Goal: Navigation & Orientation: Go to known website

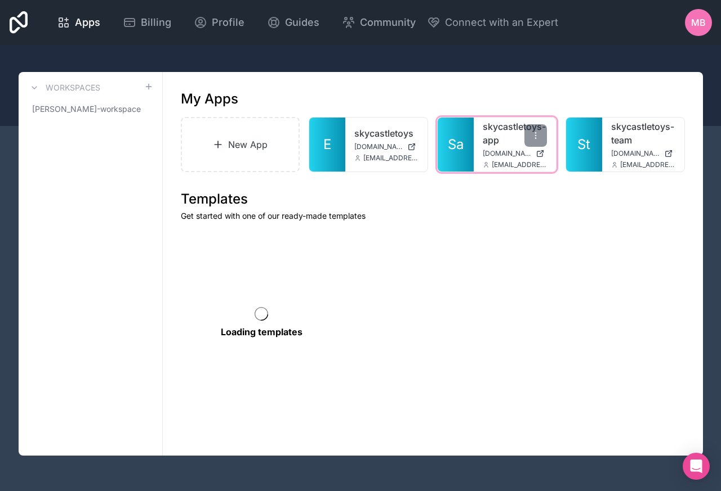
click at [493, 143] on link "skycastletoys-app" at bounding box center [514, 133] width 64 height 27
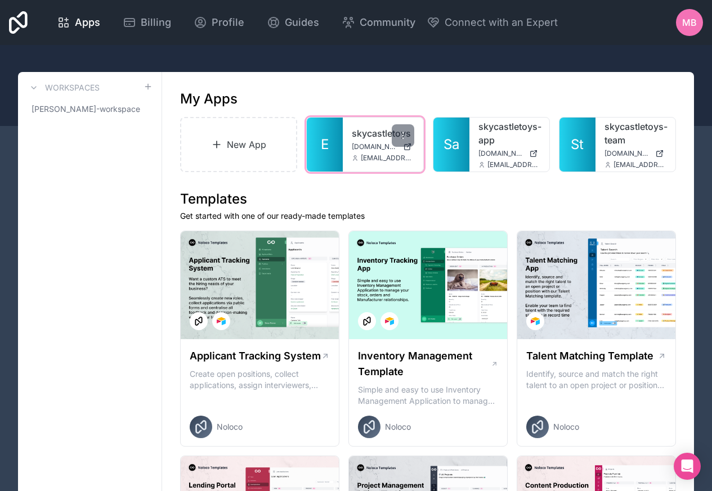
click at [344, 143] on div "skycastletoys skycastletoys.noloco.co manny@skycastletoys.com" at bounding box center [383, 145] width 80 height 54
click at [347, 134] on div "skycastletoys skycastletoys.noloco.co manny@skycastletoys.com" at bounding box center [383, 145] width 80 height 54
click at [349, 132] on div "skycastletoys skycastletoys.noloco.co manny@skycastletoys.com" at bounding box center [383, 145] width 80 height 54
click at [400, 165] on div "skycastletoys skycastletoys.noloco.co manny@skycastletoys.com" at bounding box center [383, 145] width 80 height 54
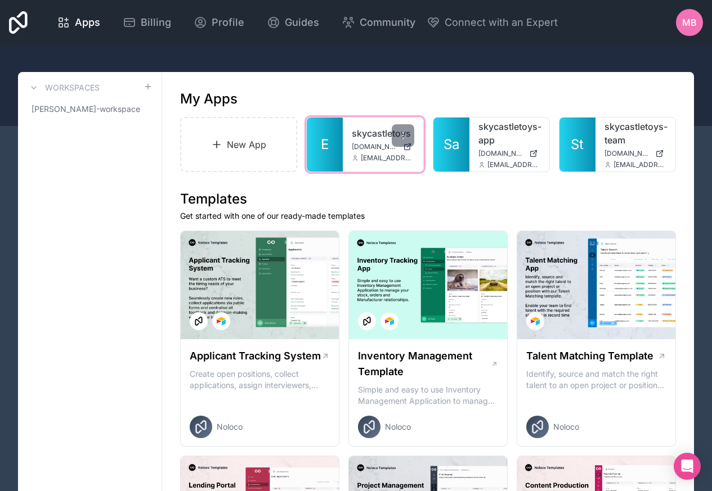
click at [400, 154] on span "[EMAIL_ADDRESS][DOMAIN_NAME]" at bounding box center [387, 158] width 53 height 9
click at [395, 134] on div at bounding box center [403, 135] width 23 height 23
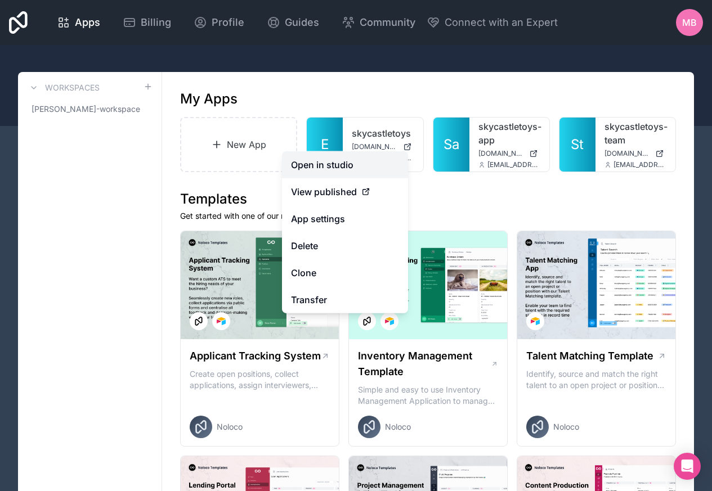
click at [322, 165] on link "Open in studio" at bounding box center [345, 164] width 126 height 27
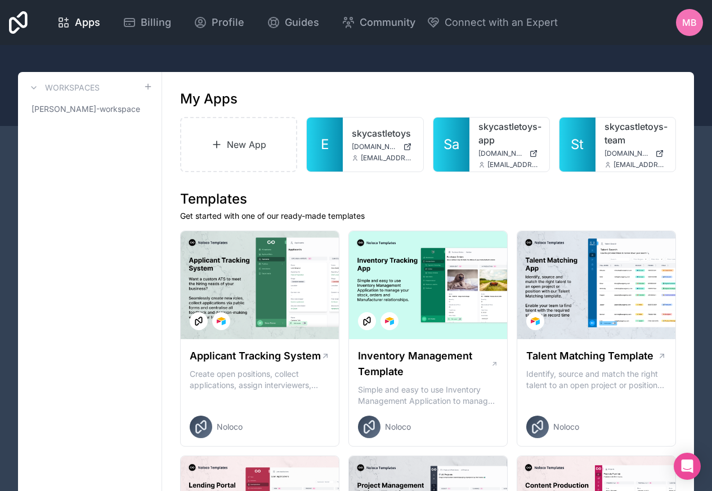
click at [34, 52] on div at bounding box center [356, 85] width 712 height 81
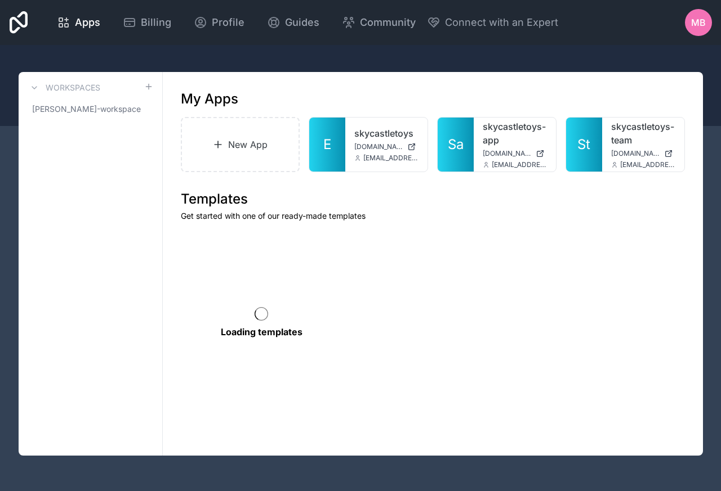
click at [10, 19] on icon at bounding box center [19, 22] width 19 height 23
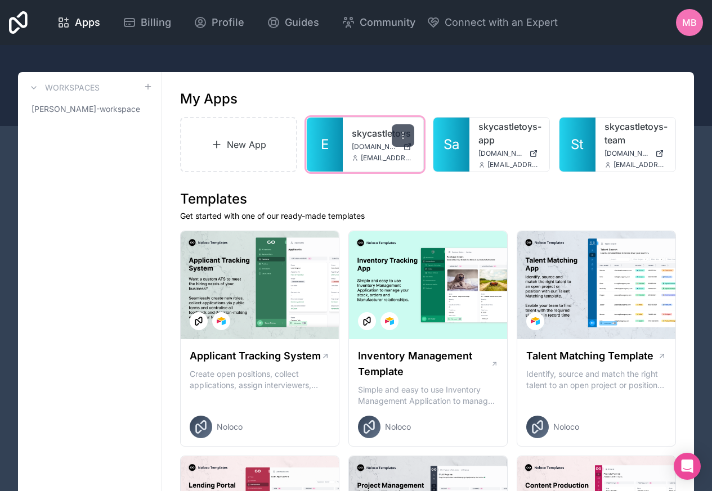
click at [398, 140] on div at bounding box center [403, 135] width 23 height 23
click at [399, 136] on icon at bounding box center [403, 135] width 9 height 9
click at [85, 109] on span "[PERSON_NAME]-workspace" at bounding box center [83, 109] width 103 height 11
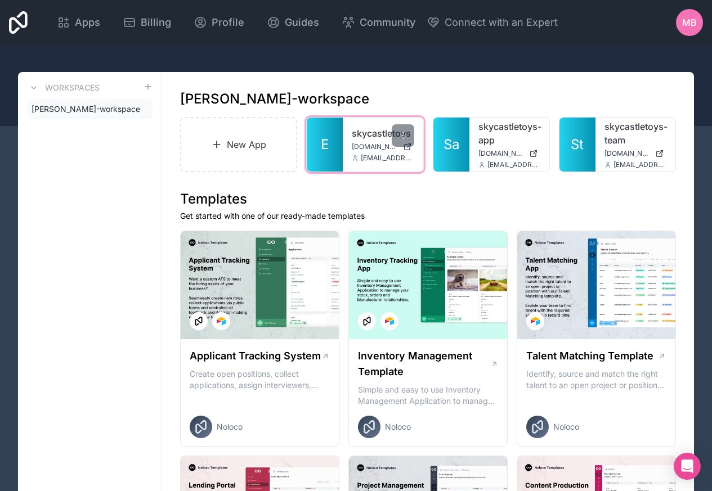
click at [326, 144] on span "E" at bounding box center [325, 145] width 8 height 18
click at [97, 110] on span "[PERSON_NAME]-workspace" at bounding box center [83, 109] width 103 height 11
click at [325, 140] on span "E" at bounding box center [325, 145] width 8 height 18
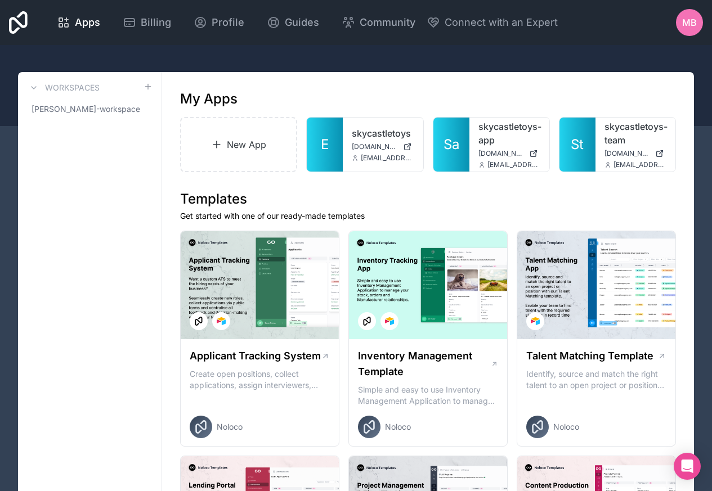
click at [35, 19] on div "Apps Billing Profile Guides Community Connect with an Expert MB Billing Profile…" at bounding box center [356, 22] width 712 height 45
click at [357, 135] on link "skycastletoys" at bounding box center [383, 134] width 62 height 14
click at [111, 109] on span "[PERSON_NAME]-workspace" at bounding box center [83, 109] width 103 height 11
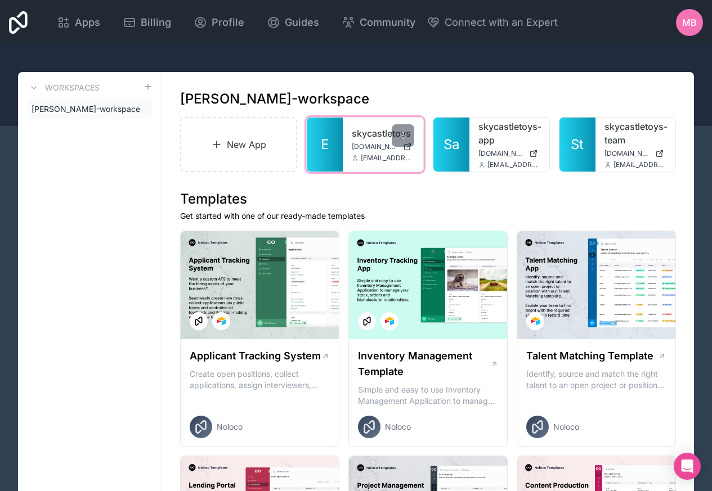
click at [370, 122] on div "skycastletoys skycastletoys.noloco.co manny@skycastletoys.com" at bounding box center [383, 145] width 80 height 54
click at [353, 142] on span "[DOMAIN_NAME]" at bounding box center [375, 146] width 46 height 9
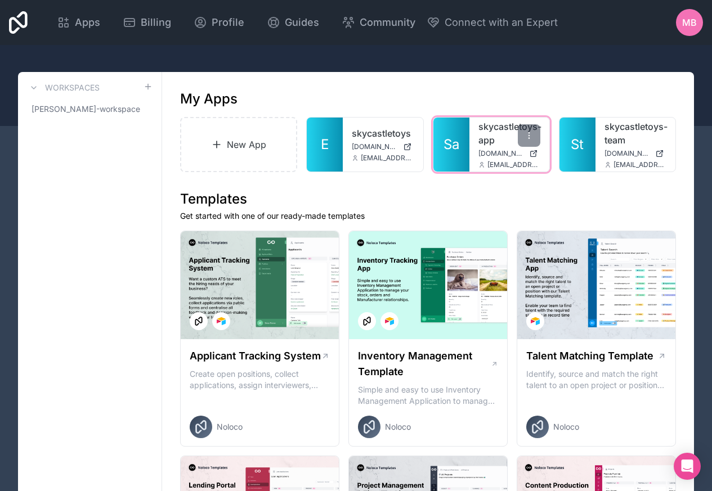
click at [507, 153] on span "[DOMAIN_NAME]" at bounding box center [501, 153] width 46 height 9
